Goal: Task Accomplishment & Management: Complete application form

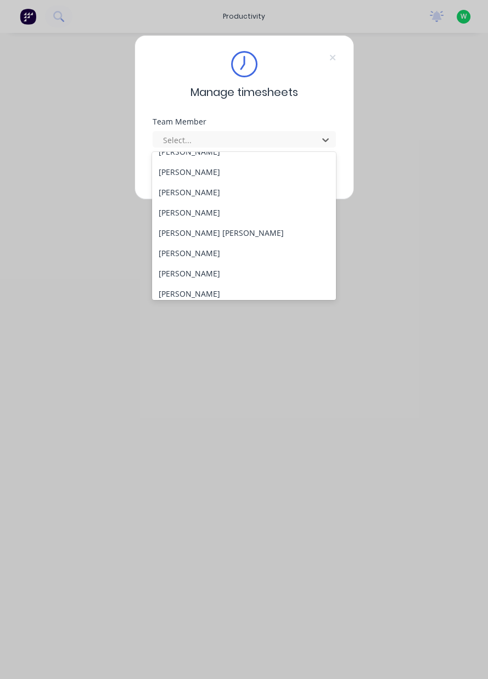
scroll to position [94, 0]
click at [182, 252] on div "[PERSON_NAME]" at bounding box center [244, 253] width 184 height 20
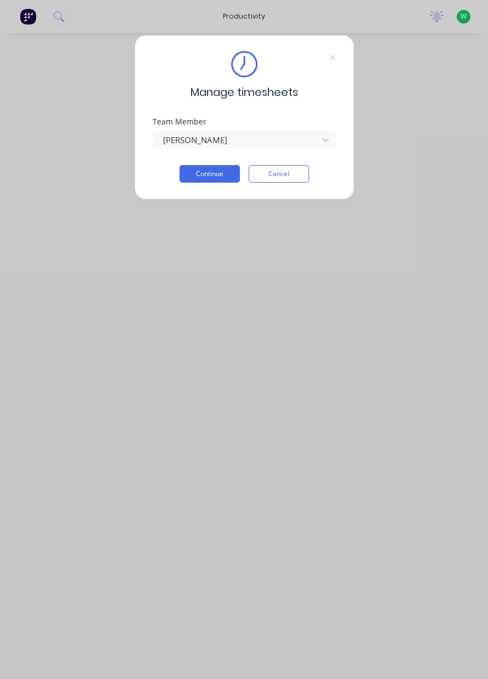
click at [215, 176] on button "Continue" at bounding box center [209, 174] width 60 height 18
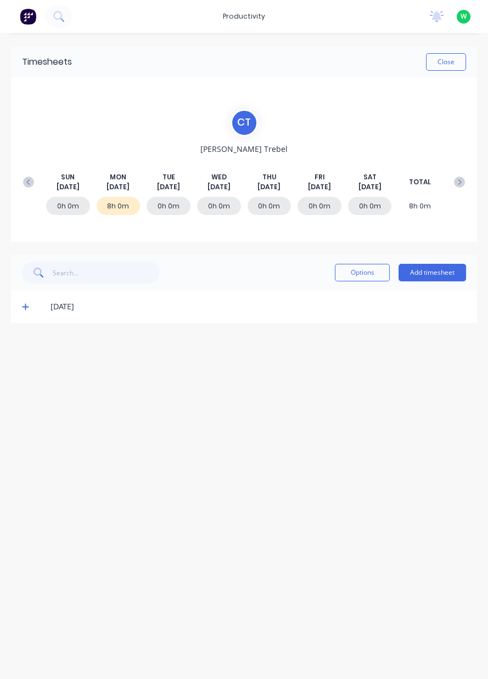
click at [437, 277] on button "Add timesheet" at bounding box center [431, 273] width 67 height 18
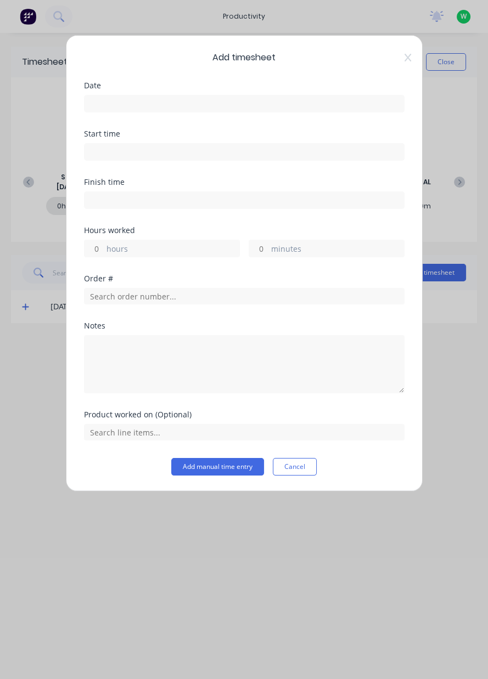
click at [121, 103] on input at bounding box center [243, 103] width 319 height 16
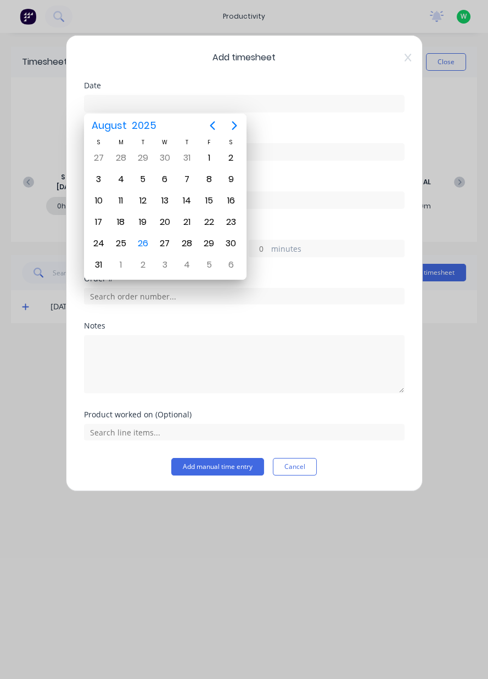
click at [149, 239] on div "26" at bounding box center [142, 243] width 16 height 16
type input "[DATE]"
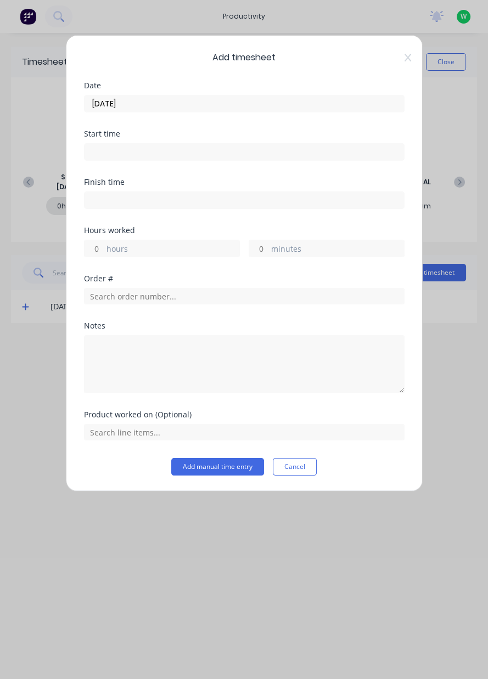
click at [132, 246] on label "hours" at bounding box center [172, 250] width 133 height 14
click at [104, 246] on input "hours" at bounding box center [93, 248] width 19 height 16
type input "10"
click at [122, 291] on input "text" at bounding box center [244, 296] width 320 height 16
click at [120, 326] on div "Notes" at bounding box center [244, 326] width 320 height 8
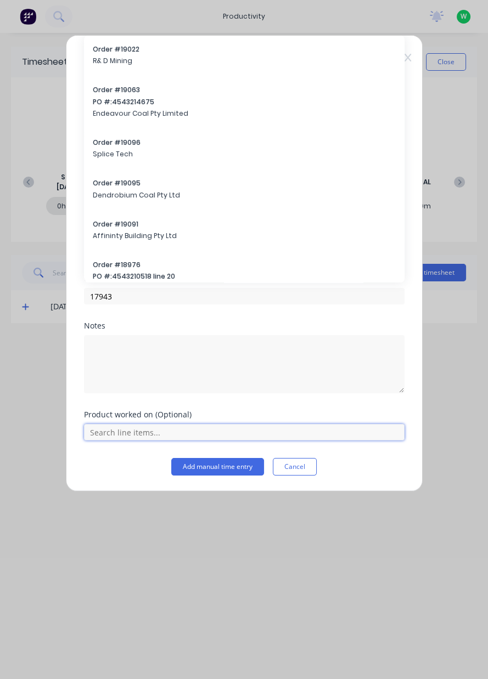
click at [131, 430] on input "text" at bounding box center [244, 432] width 320 height 16
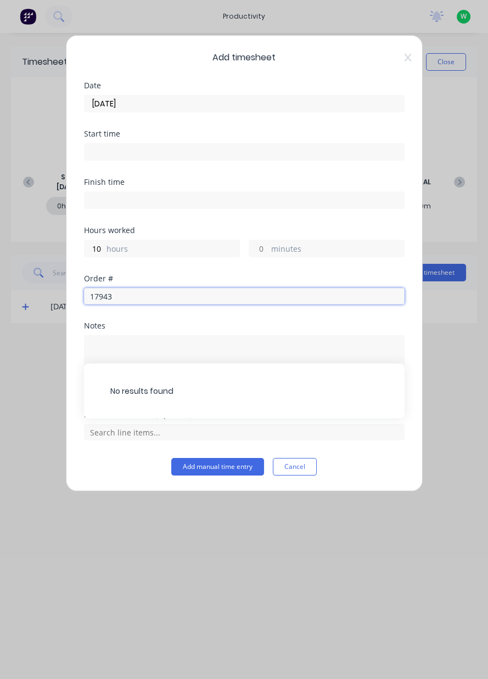
click at [139, 296] on input "17943" at bounding box center [244, 296] width 320 height 16
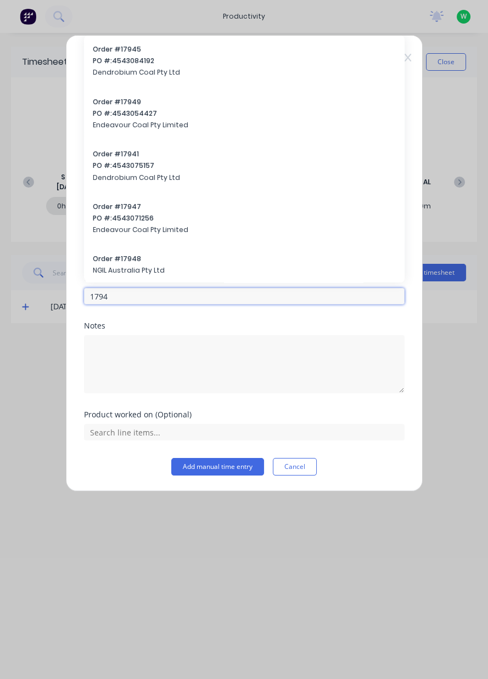
type input "17943"
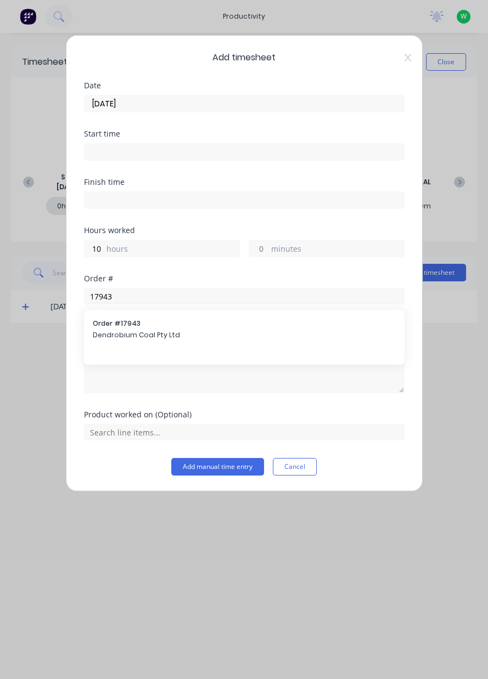
click at [123, 335] on span "Dendrobium Coal Pty Ltd" at bounding box center [244, 335] width 303 height 10
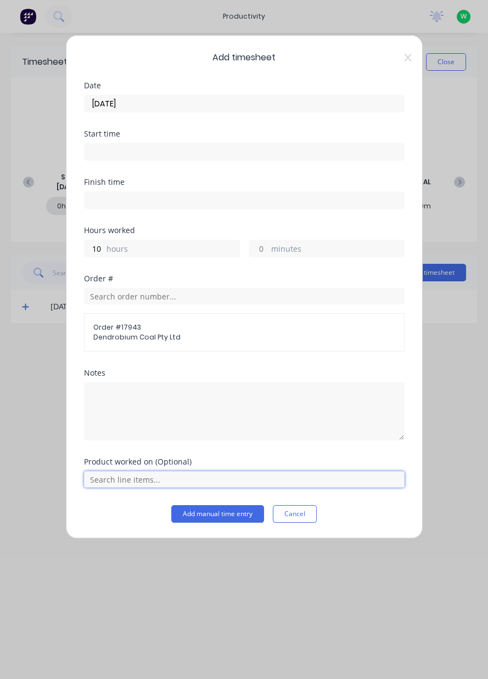
click at [127, 478] on input "text" at bounding box center [244, 479] width 320 height 16
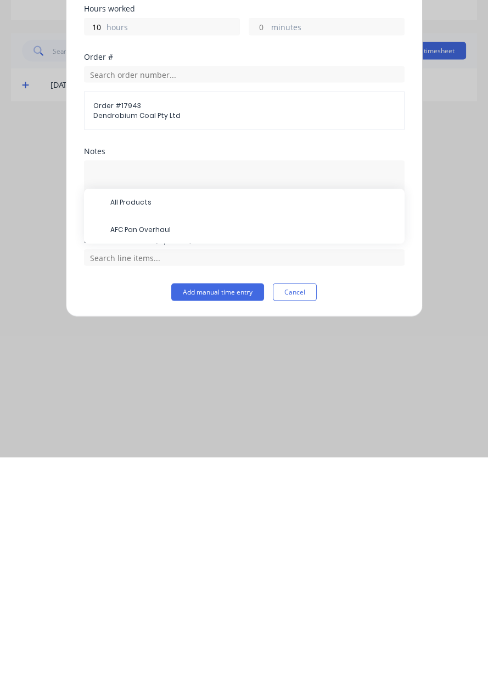
click at [136, 454] on span "AFC Pan Overhaul" at bounding box center [252, 452] width 285 height 10
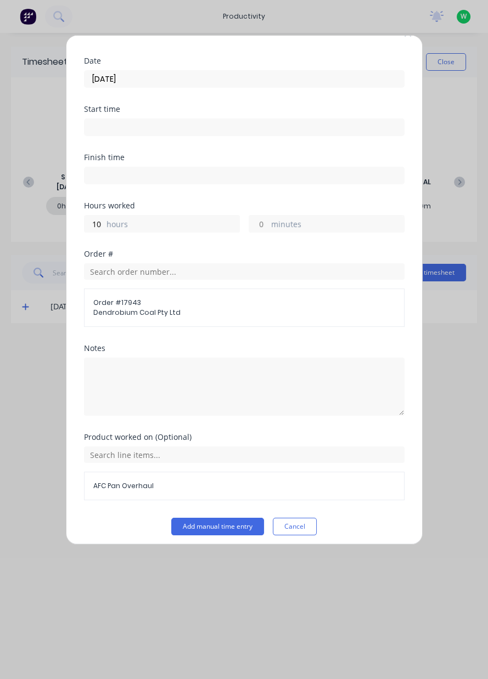
scroll to position [29, 0]
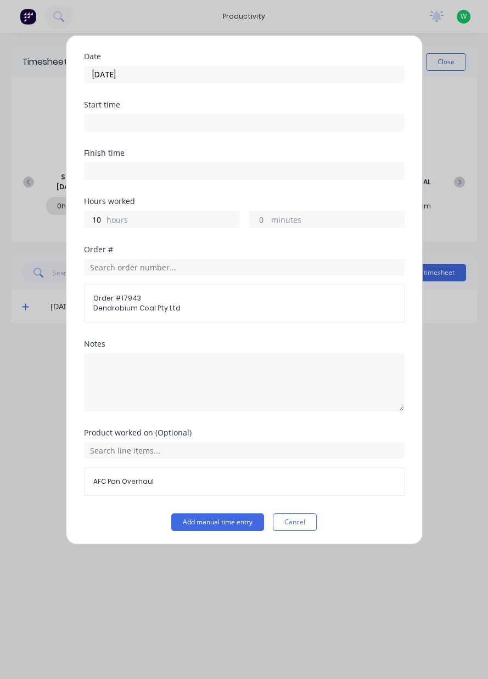
click at [208, 520] on button "Add manual time entry" at bounding box center [217, 523] width 93 height 18
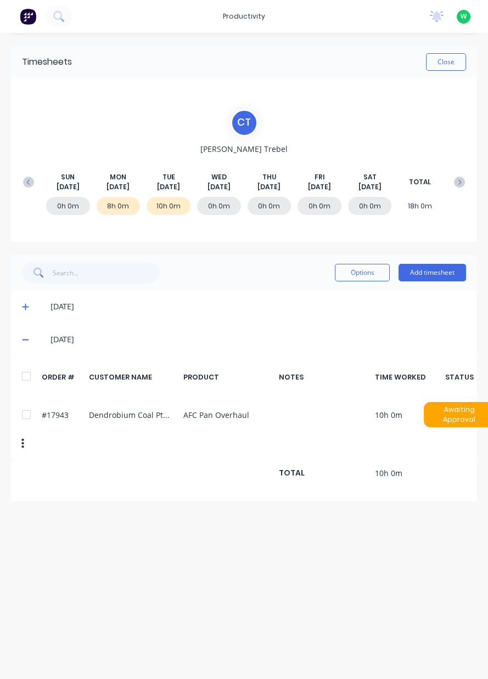
click at [445, 64] on button "Close" at bounding box center [446, 62] width 40 height 18
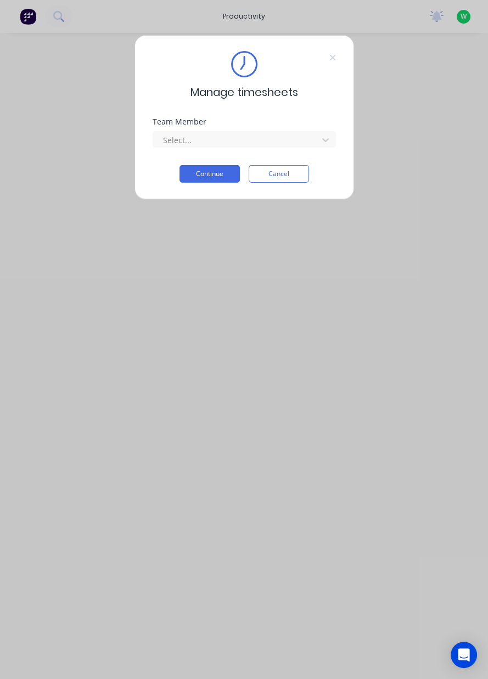
click at [285, 176] on button "Cancel" at bounding box center [279, 174] width 60 height 18
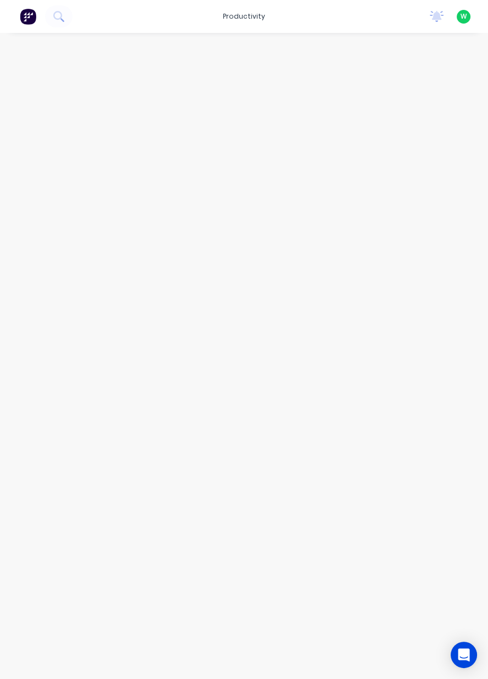
click at [250, 13] on div "productivity" at bounding box center [243, 16] width 53 height 16
click at [282, 47] on link "Workflow" at bounding box center [291, 52] width 145 height 22
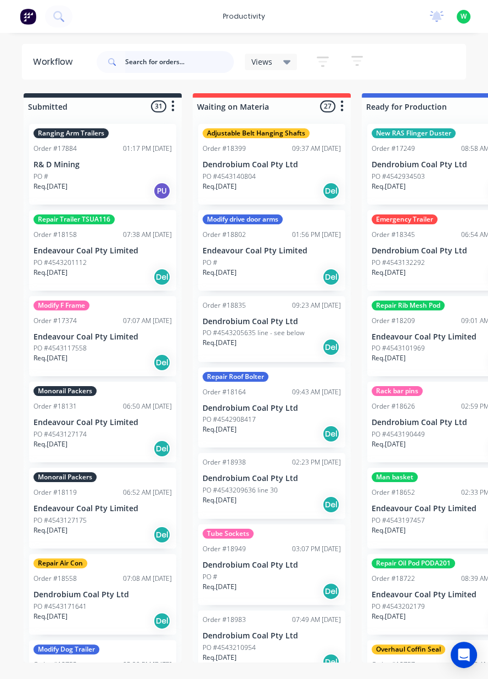
click at [172, 61] on input "text" at bounding box center [179, 62] width 109 height 22
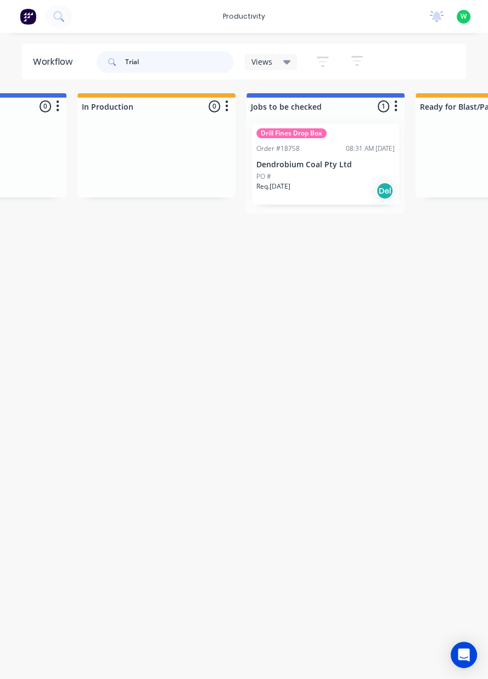
scroll to position [0, 456]
type input "Trial"
click at [297, 149] on div "Order #18758 08:31 AM [DATE]" at bounding box center [322, 149] width 138 height 10
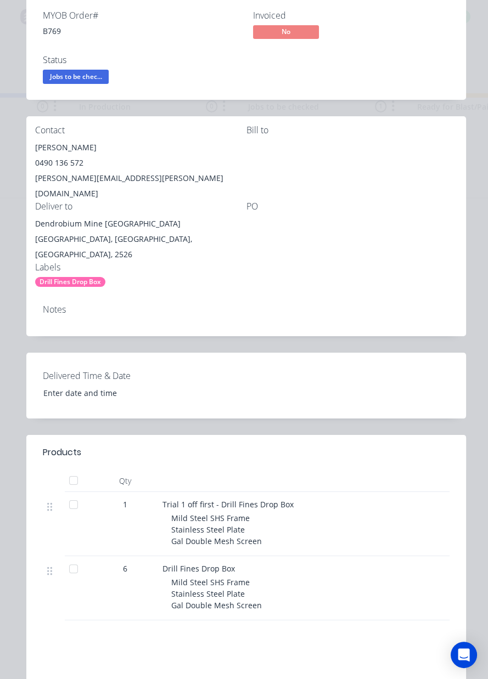
scroll to position [163, 0]
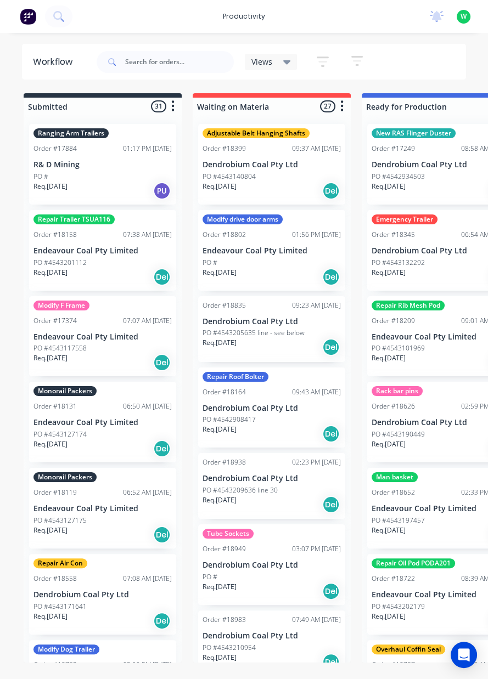
click at [247, 14] on div "productivity" at bounding box center [243, 16] width 53 height 16
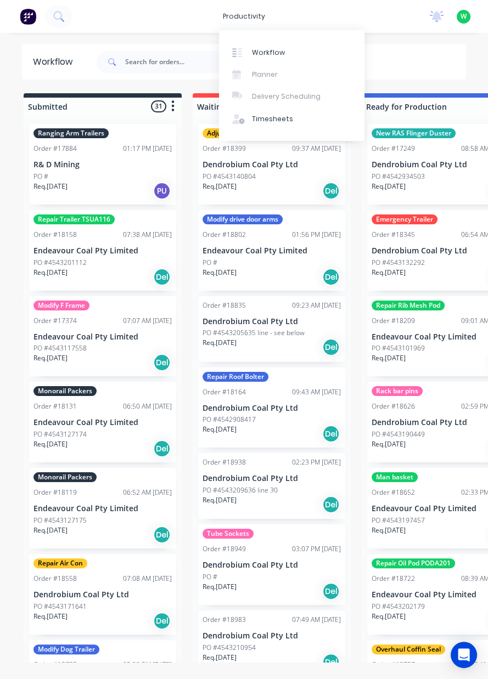
click at [283, 119] on div "Timesheets" at bounding box center [272, 119] width 41 height 10
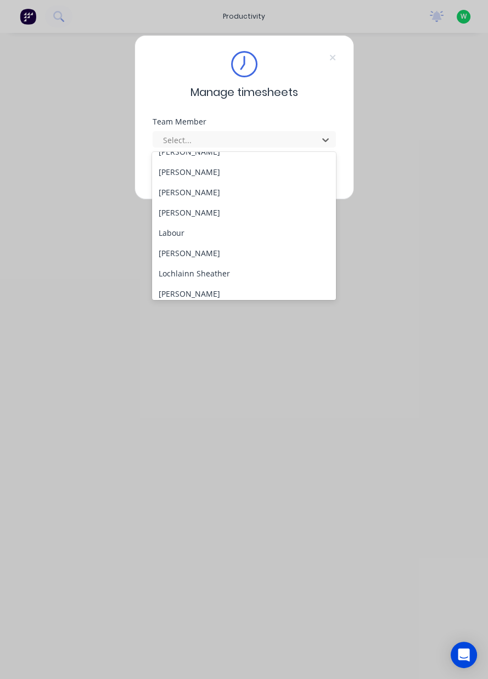
scroll to position [384, 0]
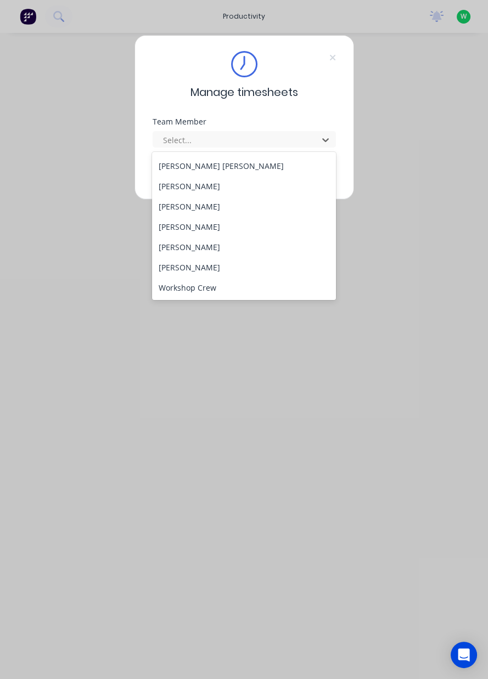
click at [213, 184] on div "[PERSON_NAME]" at bounding box center [244, 186] width 184 height 20
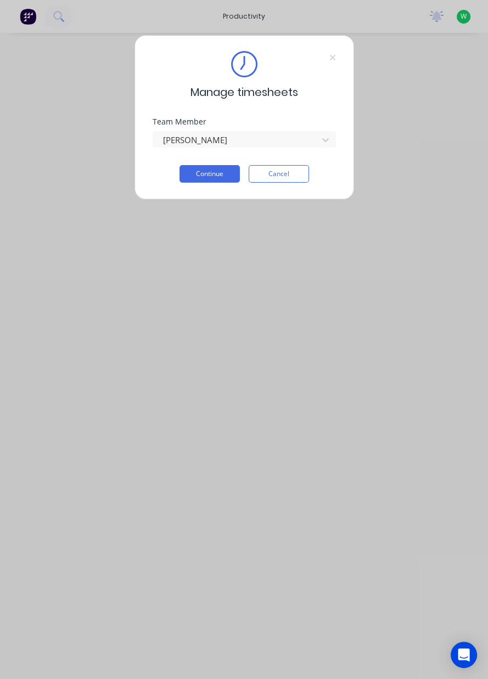
click at [218, 169] on button "Continue" at bounding box center [209, 174] width 60 height 18
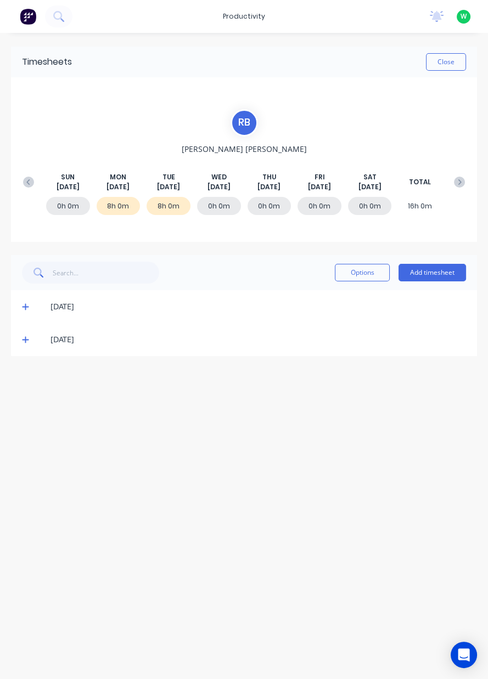
click at [23, 307] on icon at bounding box center [25, 307] width 7 height 8
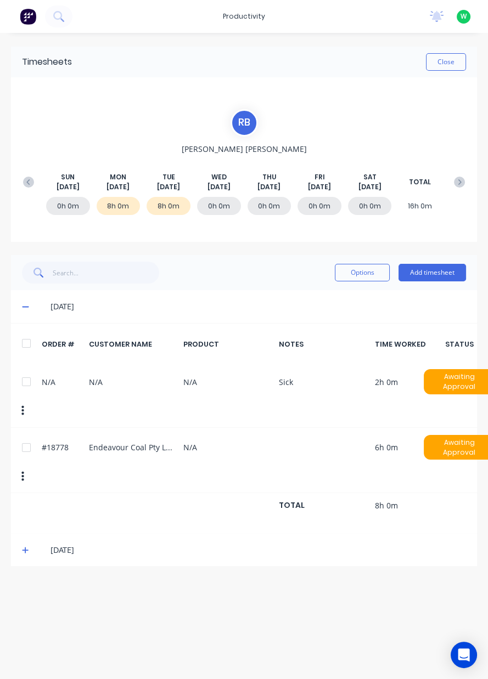
click at [26, 183] on icon at bounding box center [28, 182] width 11 height 11
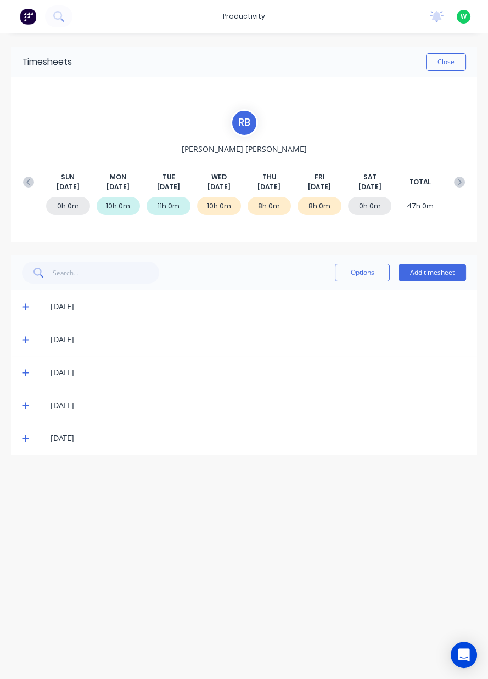
click at [23, 371] on icon at bounding box center [25, 373] width 7 height 8
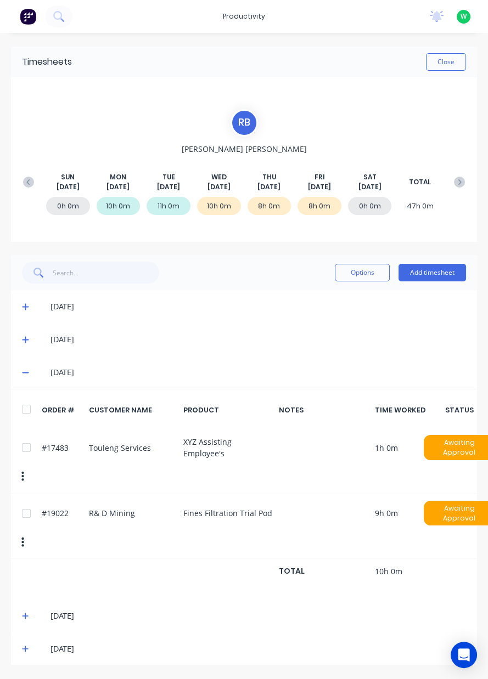
click at [453, 59] on button "Close" at bounding box center [446, 62] width 40 height 18
